Goal: Task Accomplishment & Management: Complete application form

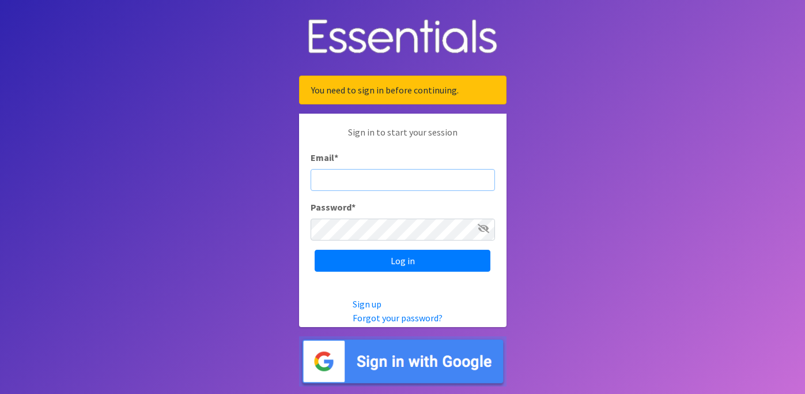
type input "[EMAIL_ADDRESS][DOMAIN_NAME]"
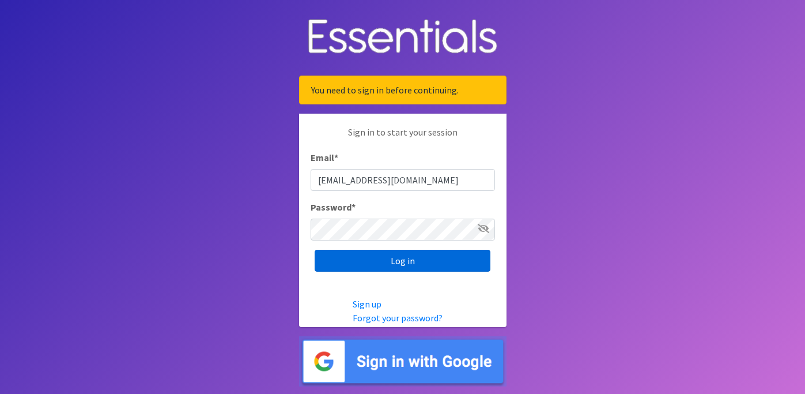
click at [426, 256] on input "Log in" at bounding box center [403, 261] width 176 height 22
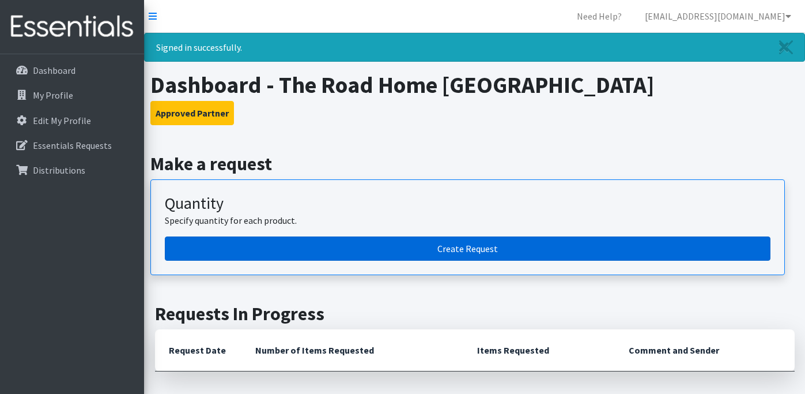
click at [429, 254] on link "Create Request" at bounding box center [468, 248] width 606 height 24
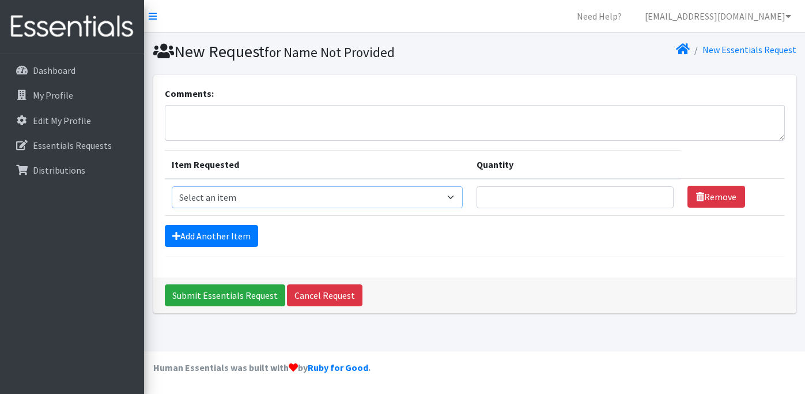
click at [315, 200] on select "Select an item Box - 2T-3T Pull-ups [200 Pull-ups/8 Packs] Box - 3T-4T Pull-ups…" at bounding box center [317, 197] width 291 height 22
select select "14397"
click at [172, 186] on select "Select an item Box - 2T-3T Pull-ups [200 Pull-ups/8 Packs] Box - 3T-4T Pull-ups…" at bounding box center [317, 197] width 291 height 22
click at [546, 205] on input "Quantity" at bounding box center [575, 197] width 197 height 22
type input "1"
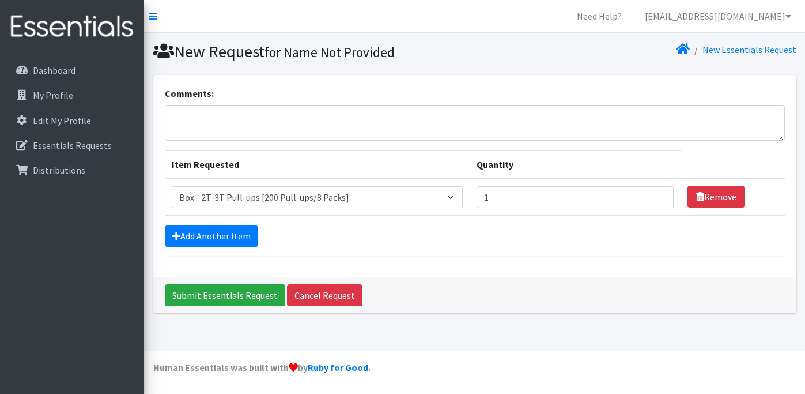
click at [204, 247] on form "Comments: Item Requested Quantity Item Requested Select an item Box - 2T-3T Pul…" at bounding box center [475, 171] width 620 height 170
click at [207, 232] on link "Add Another Item" at bounding box center [211, 236] width 93 height 22
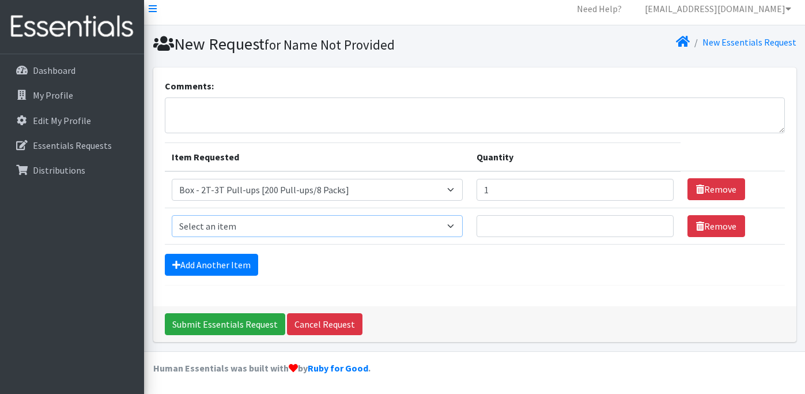
click at [224, 223] on select "Select an item Box - 2T-3T Pull-ups [200 Pull-ups/8 Packs] Box - 3T-4T Pull-ups…" at bounding box center [317, 226] width 291 height 22
select select "14399"
click at [172, 215] on select "Select an item Box - 2T-3T Pull-ups [200 Pull-ups/8 Packs] Box - 3T-4T Pull-ups…" at bounding box center [317, 226] width 291 height 22
click at [534, 228] on input "Quantity" at bounding box center [575, 226] width 197 height 22
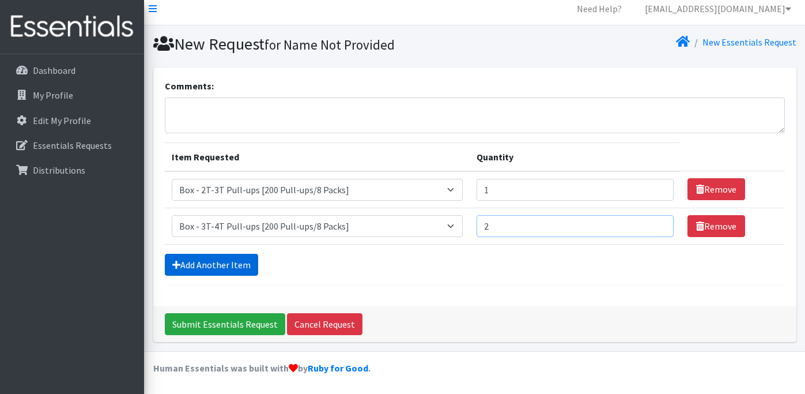
type input "2"
click at [224, 268] on link "Add Another Item" at bounding box center [211, 265] width 93 height 22
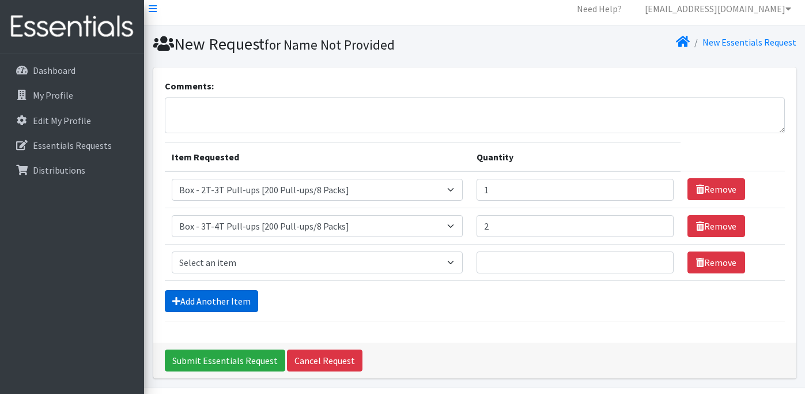
scroll to position [44, 0]
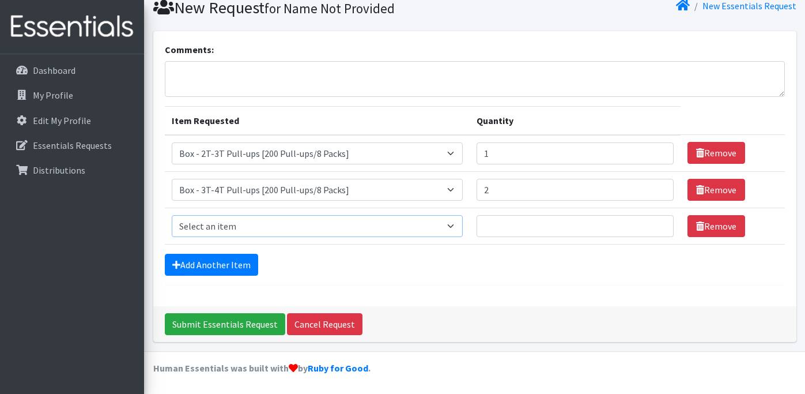
click at [235, 217] on select "Select an item Box - 2T-3T Pull-ups [200 Pull-ups/8 Packs] Box - 3T-4T Pull-ups…" at bounding box center [317, 226] width 291 height 22
select select "14400"
click at [172, 215] on select "Select an item Box - 2T-3T Pull-ups [200 Pull-ups/8 Packs] Box - 3T-4T Pull-ups…" at bounding box center [317, 226] width 291 height 22
click at [582, 238] on td "Quantity" at bounding box center [575, 226] width 211 height 36
click at [575, 229] on input "Quantity" at bounding box center [575, 226] width 197 height 22
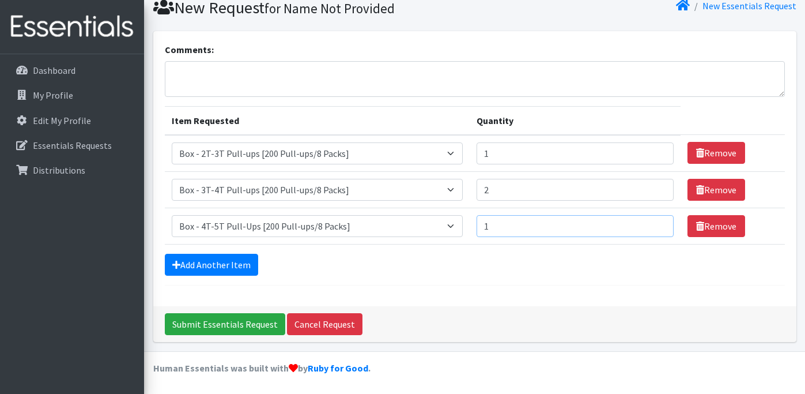
type input "1"
click at [517, 258] on div "Add Another Item" at bounding box center [475, 265] width 620 height 22
click at [191, 259] on link "Add Another Item" at bounding box center [211, 265] width 93 height 22
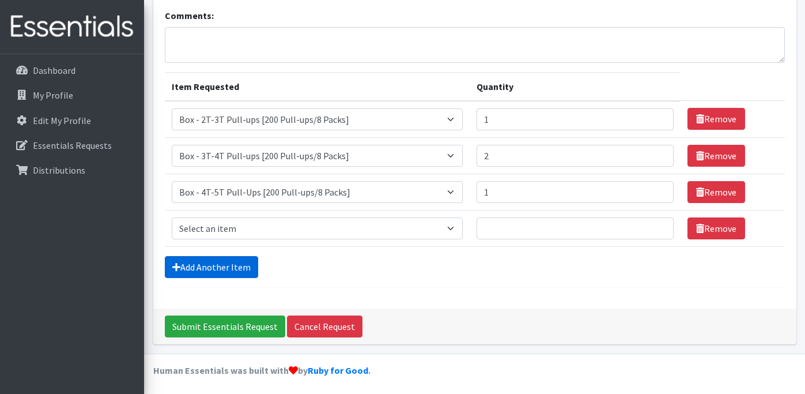
scroll to position [80, 0]
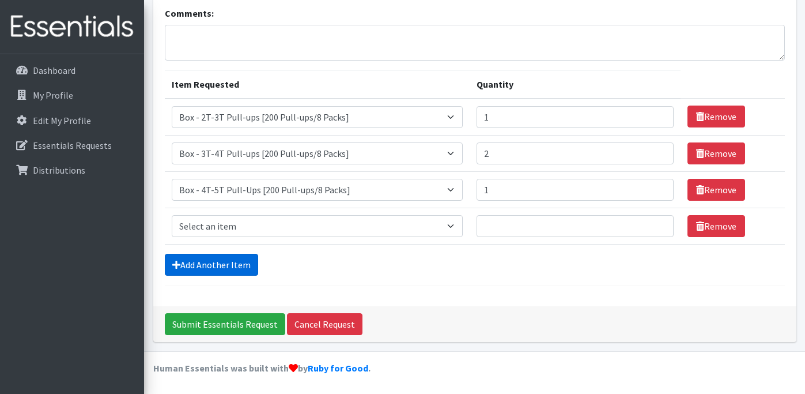
click at [195, 261] on link "Add Another Item" at bounding box center [211, 265] width 93 height 22
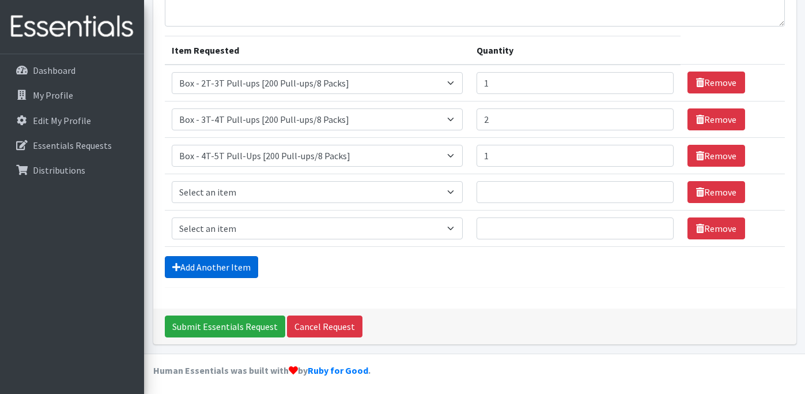
scroll to position [116, 0]
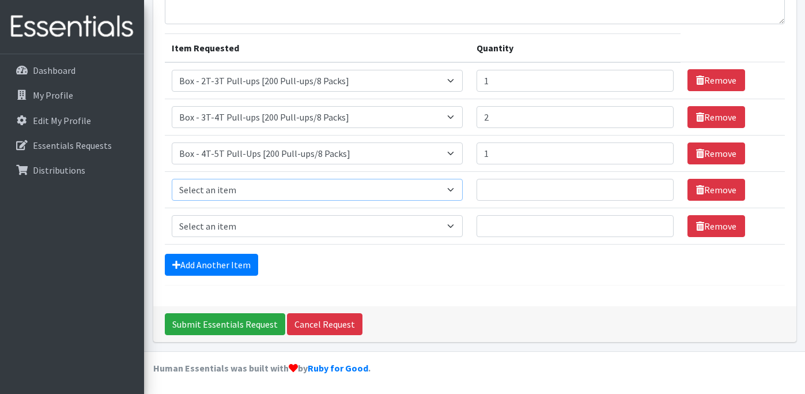
click at [220, 199] on select "Select an item Box - 2T-3T Pull-ups [200 Pull-ups/8 Packs] Box - 3T-4T Pull-ups…" at bounding box center [317, 190] width 291 height 22
select select "14389"
click at [172, 179] on select "Select an item Box - 2T-3T Pull-ups [200 Pull-ups/8 Packs] Box - 3T-4T Pull-ups…" at bounding box center [317, 190] width 291 height 22
click at [512, 186] on input "Quantity" at bounding box center [575, 190] width 197 height 22
type input "1"
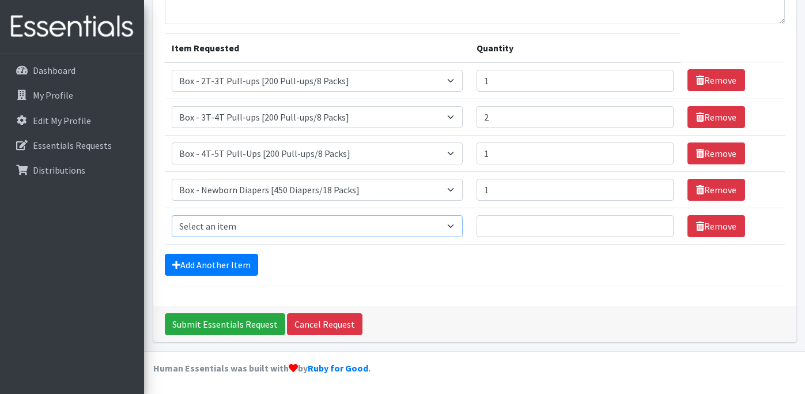
click at [393, 222] on select "Select an item Box - 2T-3T Pull-ups [200 Pull-ups/8 Packs] Box - 3T-4T Pull-ups…" at bounding box center [317, 226] width 291 height 22
select select "14390"
click at [172, 215] on select "Select an item Box - 2T-3T Pull-ups [200 Pull-ups/8 Packs] Box - 3T-4T Pull-ups…" at bounding box center [317, 226] width 291 height 22
click at [519, 227] on input "Quantity" at bounding box center [575, 226] width 197 height 22
type input "1"
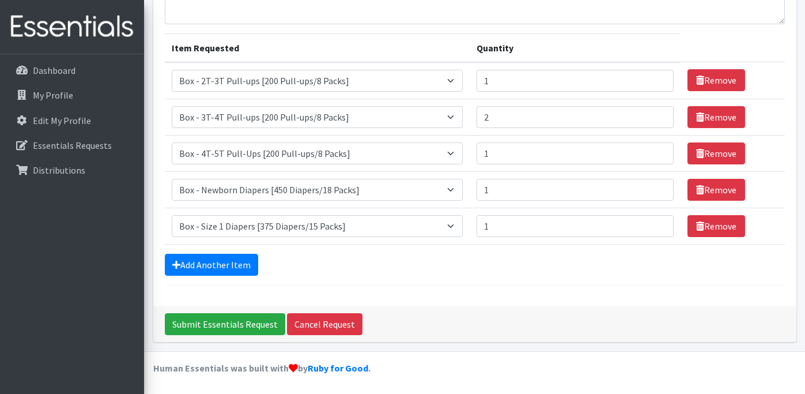
click at [228, 251] on form "Comments: Item Requested Quantity Item Requested Select an item Box - 2T-3T Pul…" at bounding box center [475, 127] width 620 height 315
click at [228, 258] on link "Add Another Item" at bounding box center [211, 265] width 93 height 22
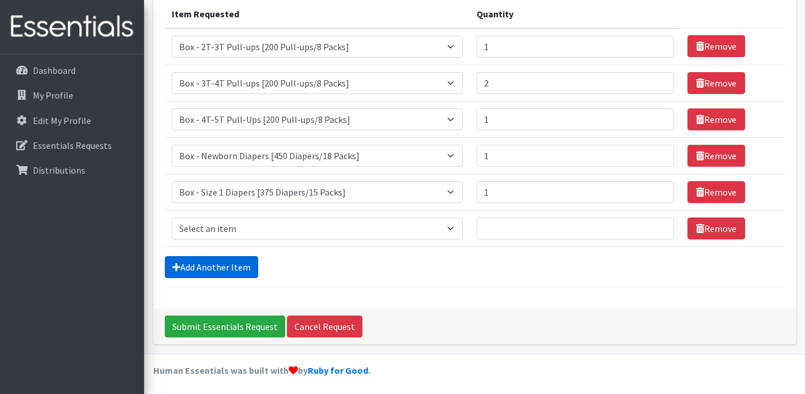
scroll to position [153, 0]
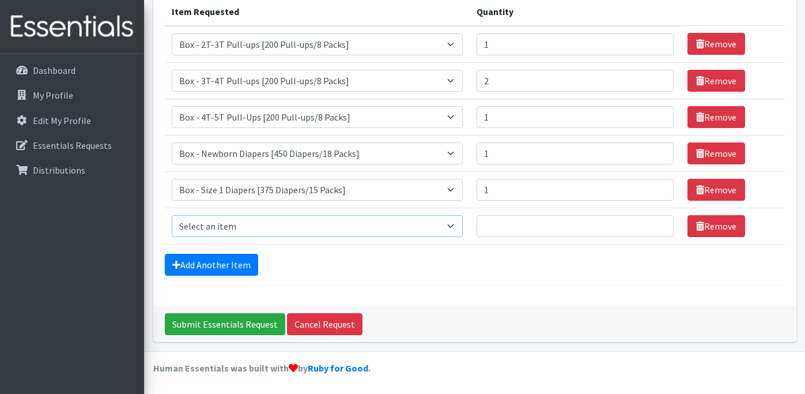
click at [216, 225] on select "Select an item Box - 2T-3T Pull-ups [200 Pull-ups/8 Packs] Box - 3T-4T Pull-ups…" at bounding box center [317, 226] width 291 height 22
select select "14392"
click at [172, 215] on select "Select an item Box - 2T-3T Pull-ups [200 Pull-ups/8 Packs] Box - 3T-4T Pull-ups…" at bounding box center [317, 226] width 291 height 22
click at [555, 228] on input "Quantity" at bounding box center [575, 226] width 197 height 22
type input "1"
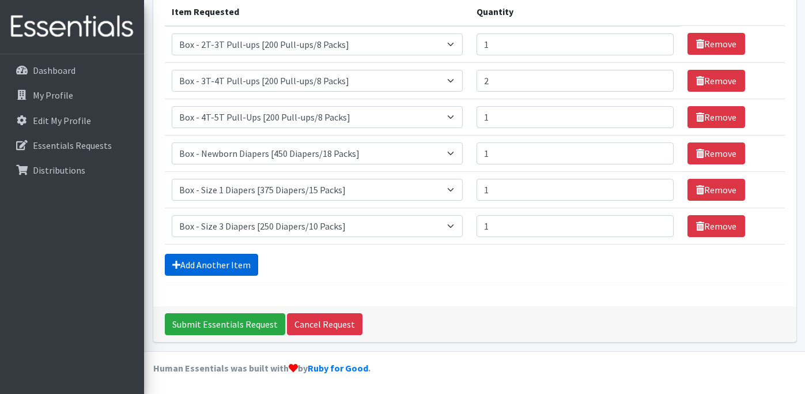
click at [224, 257] on link "Add Another Item" at bounding box center [211, 265] width 93 height 22
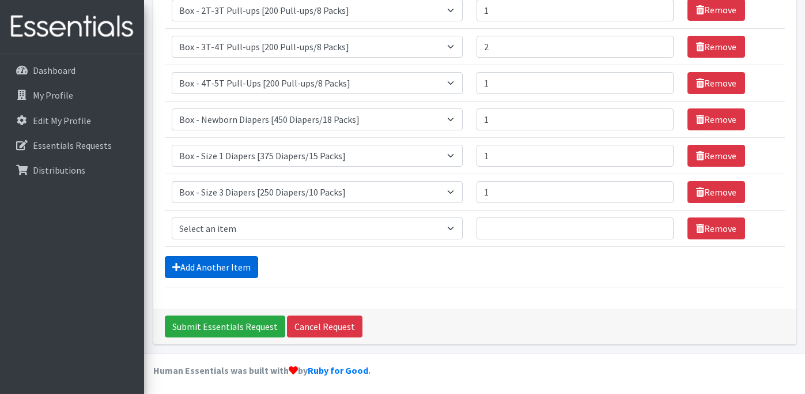
scroll to position [189, 0]
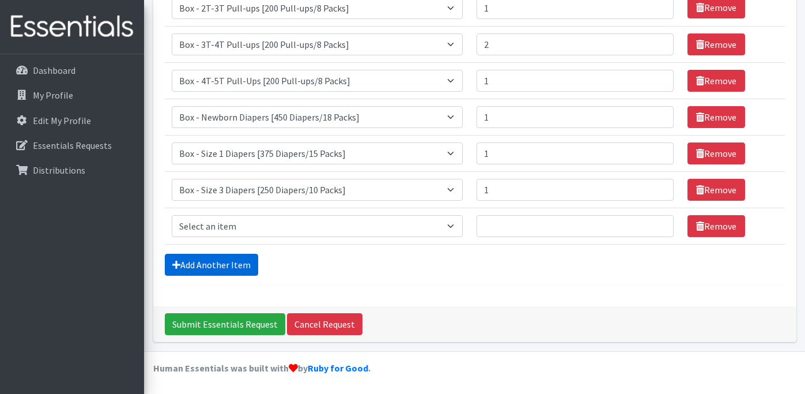
click at [224, 257] on link "Add Another Item" at bounding box center [211, 265] width 93 height 22
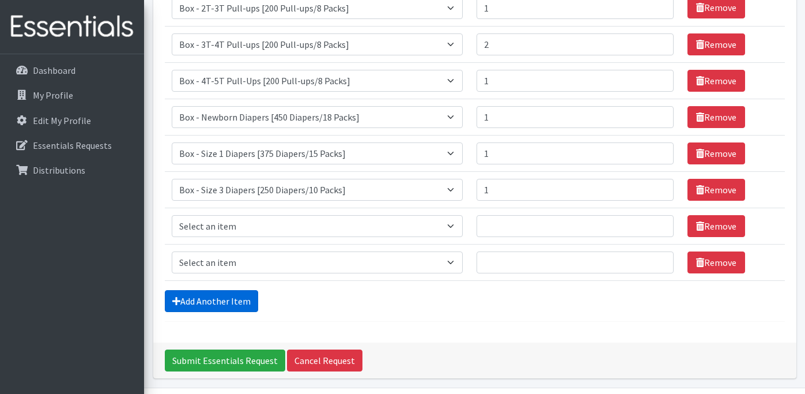
scroll to position [225, 0]
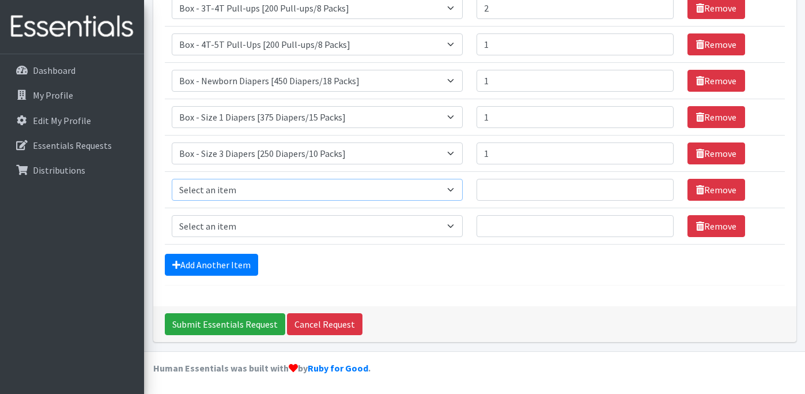
click at [234, 189] on select "Select an item Box - 2T-3T Pull-ups [200 Pull-ups/8 Packs] Box - 3T-4T Pull-ups…" at bounding box center [317, 190] width 291 height 22
select select "14393"
click at [172, 179] on select "Select an item Box - 2T-3T Pull-ups [200 Pull-ups/8 Packs] Box - 3T-4T Pull-ups…" at bounding box center [317, 190] width 291 height 22
click at [548, 225] on input "Quantity" at bounding box center [575, 226] width 197 height 22
click at [537, 189] on input "Quantity" at bounding box center [575, 190] width 197 height 22
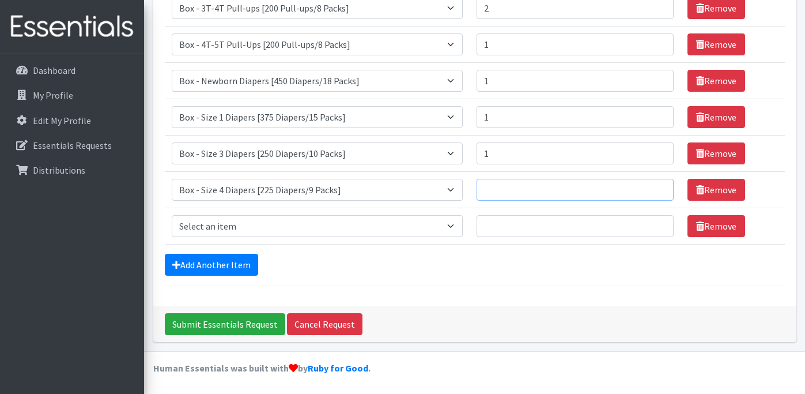
type input "4"
type input "2"
click at [243, 224] on select "Select an item Box - 2T-3T Pull-ups [200 Pull-ups/8 Packs] Box - 3T-4T Pull-ups…" at bounding box center [317, 226] width 291 height 22
select select "14394"
click at [172, 215] on select "Select an item Box - 2T-3T Pull-ups [200 Pull-ups/8 Packs] Box - 3T-4T Pull-ups…" at bounding box center [317, 226] width 291 height 22
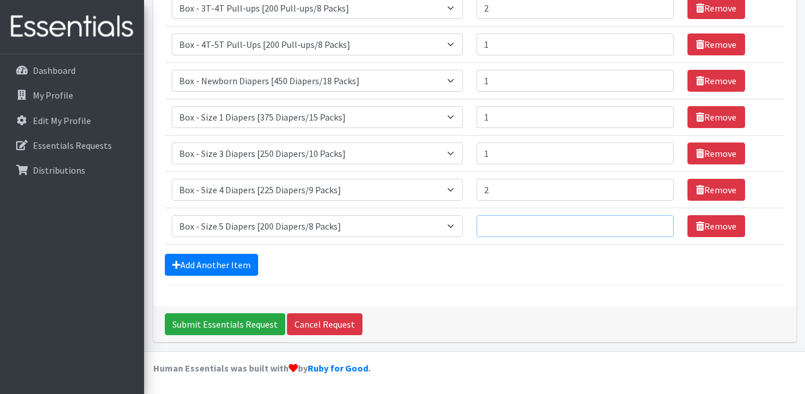
click at [523, 232] on input "Quantity" at bounding box center [575, 226] width 197 height 22
click at [521, 223] on input "Quantity" at bounding box center [575, 226] width 197 height 22
type input "2"
click at [196, 267] on link "Add Another Item" at bounding box center [211, 265] width 93 height 22
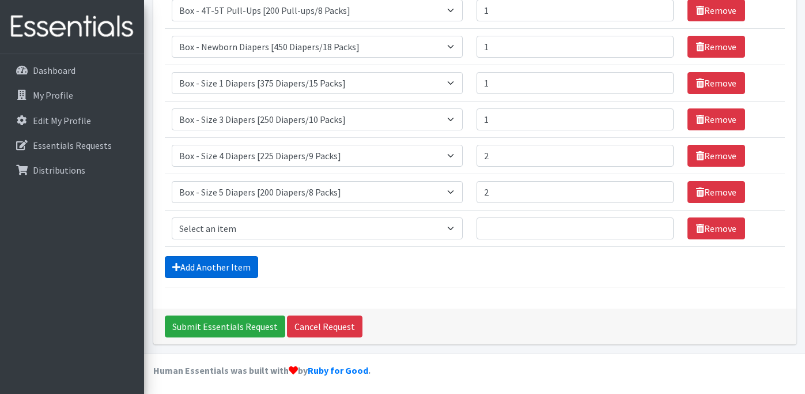
scroll to position [262, 0]
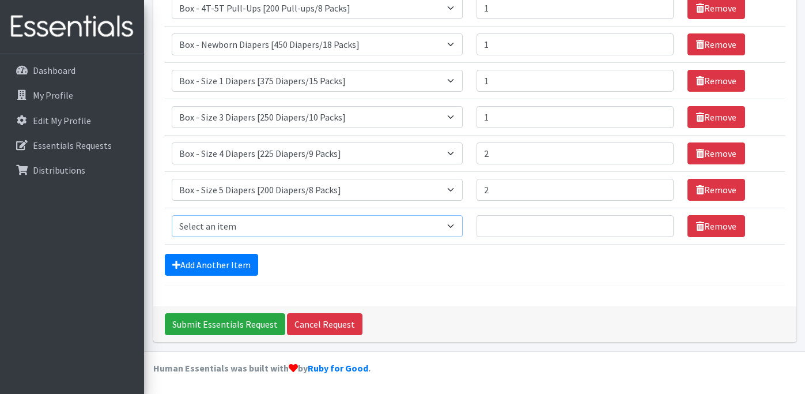
click at [213, 227] on select "Select an item Box - 2T-3T Pull-ups [200 Pull-ups/8 Packs] Box - 3T-4T Pull-ups…" at bounding box center [317, 226] width 291 height 22
select select "14395"
click at [172, 215] on select "Select an item Box - 2T-3T Pull-ups [200 Pull-ups/8 Packs] Box - 3T-4T Pull-ups…" at bounding box center [317, 226] width 291 height 22
click at [515, 236] on input "Quantity" at bounding box center [575, 226] width 197 height 22
type input "2"
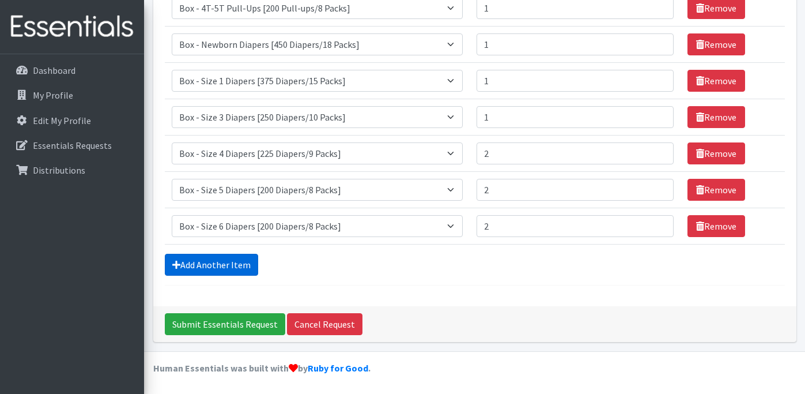
click at [207, 255] on link "Add Another Item" at bounding box center [211, 265] width 93 height 22
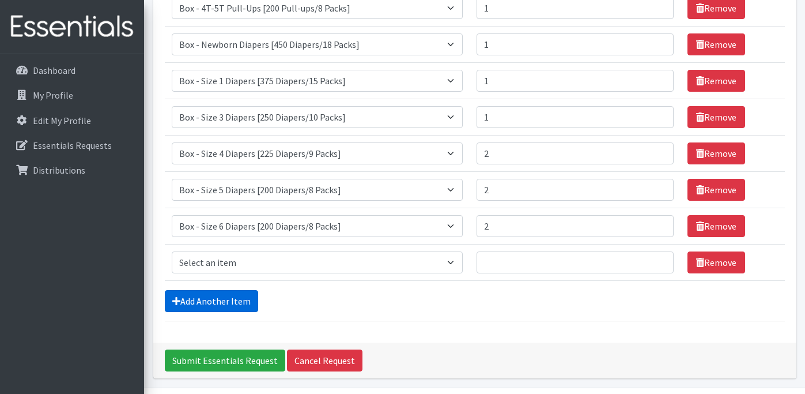
scroll to position [298, 0]
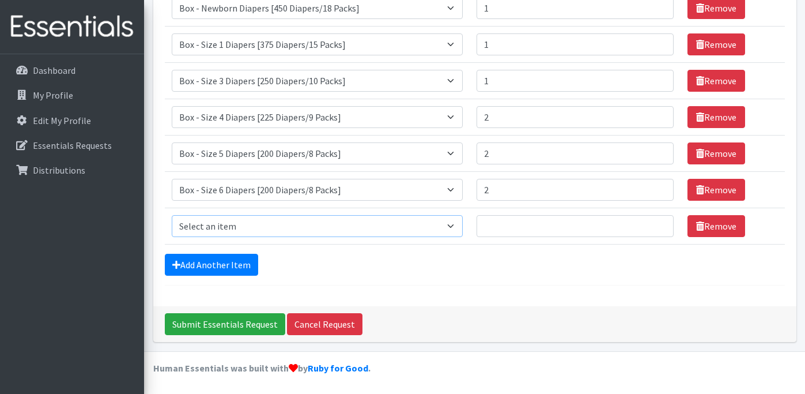
click at [228, 223] on select "Select an item Box - 2T-3T Pull-ups [200 Pull-ups/8 Packs] Box - 3T-4T Pull-ups…" at bounding box center [317, 226] width 291 height 22
select select "14396"
click at [172, 215] on select "Select an item Box - 2T-3T Pull-ups [200 Pull-ups/8 Packs] Box - 3T-4T Pull-ups…" at bounding box center [317, 226] width 291 height 22
click at [537, 238] on td "Quantity" at bounding box center [575, 226] width 211 height 36
click at [535, 231] on input "Quantity" at bounding box center [575, 226] width 197 height 22
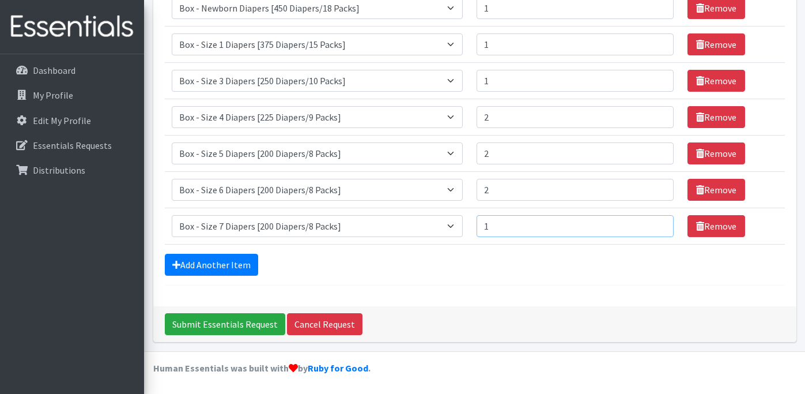
type input "1"
click at [557, 276] on form "Comments: Item Requested Quantity Item Requested Select an item Box - 2T-3T Pul…" at bounding box center [475, 36] width 620 height 497
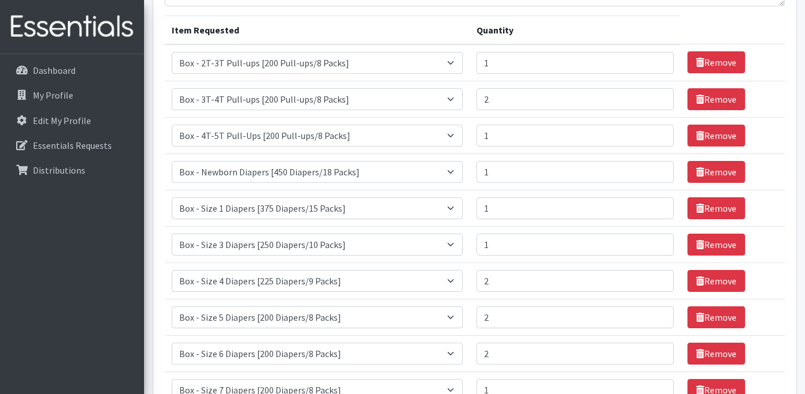
scroll to position [213, 0]
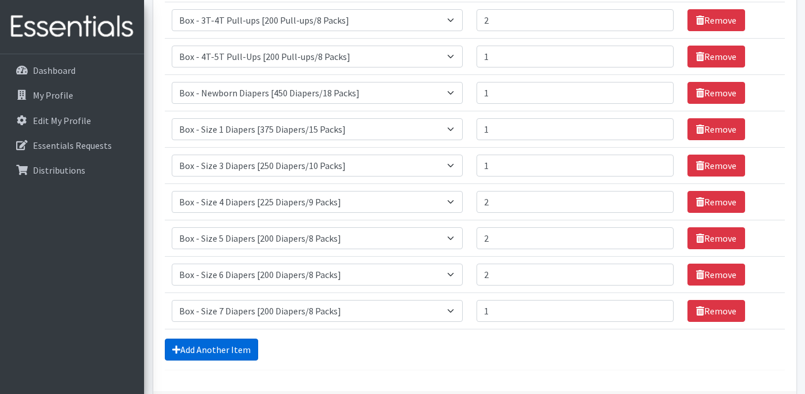
click at [184, 346] on link "Add Another Item" at bounding box center [211, 349] width 93 height 22
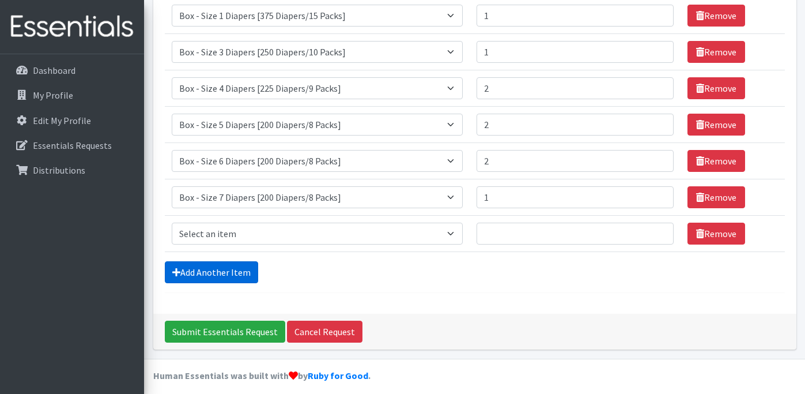
scroll to position [334, 0]
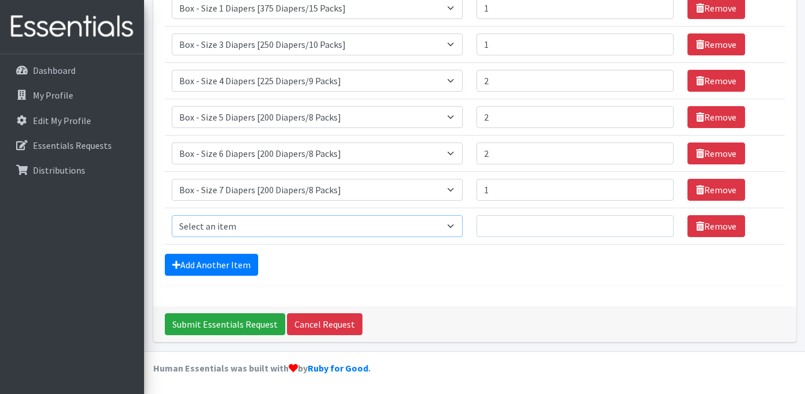
click at [209, 220] on select "Select an item Box - 2T-3T Pull-ups [200 Pull-ups/8 Packs] Box - 3T-4T Pull-ups…" at bounding box center [317, 226] width 291 height 22
select select "14401"
click at [172, 215] on select "Select an item Box - 2T-3T Pull-ups [200 Pull-ups/8 Packs] Box - 3T-4T Pull-ups…" at bounding box center [317, 226] width 291 height 22
click at [521, 221] on input "Quantity" at bounding box center [575, 226] width 197 height 22
type input "4"
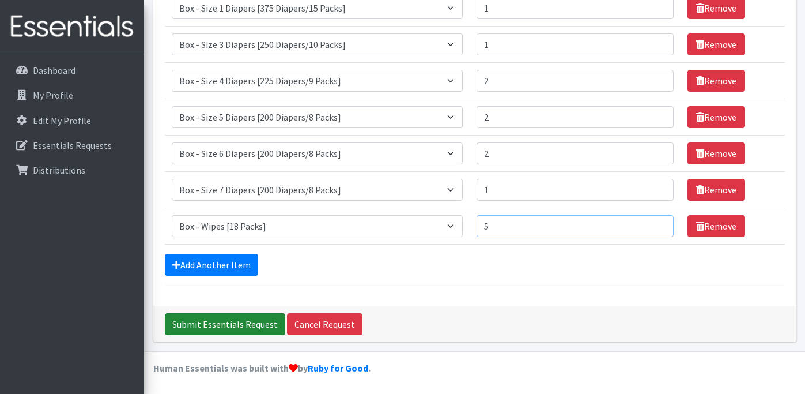
type input "5"
click at [240, 323] on input "Submit Essentials Request" at bounding box center [225, 324] width 120 height 22
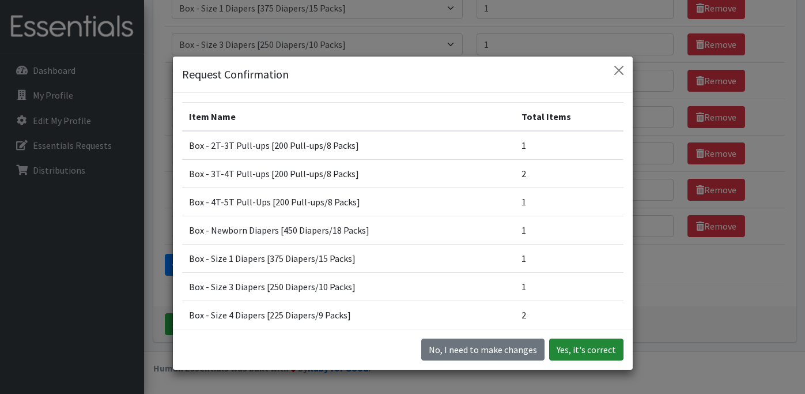
click at [582, 348] on button "Yes, it's correct" at bounding box center [586, 349] width 74 height 22
